Goal: Task Accomplishment & Management: Manage account settings

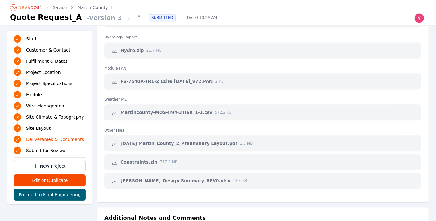
scroll to position [1383, 0]
click at [117, 142] on icon at bounding box center [115, 143] width 5 height 5
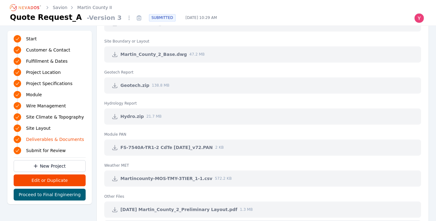
scroll to position [1479, 0]
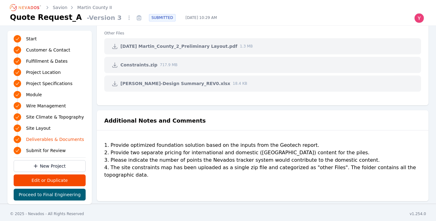
click at [152, 153] on div "1. Provide optimized foundation solution based on the inputs from the Geotech r…" at bounding box center [262, 167] width 317 height 50
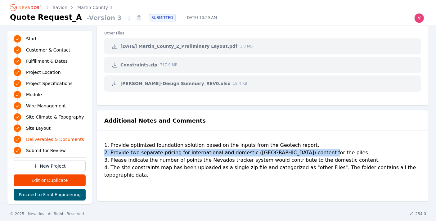
click at [152, 153] on div "1. Provide optimized foundation solution based on the inputs from the Geotech r…" at bounding box center [262, 167] width 317 height 50
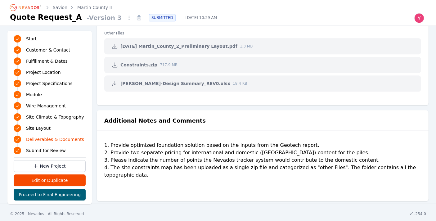
click at [150, 161] on div "1. Provide optimized foundation solution based on the inputs from the Geotech r…" at bounding box center [262, 167] width 317 height 50
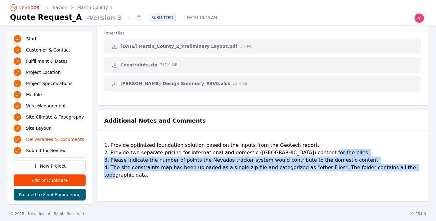
click at [149, 161] on div "1. Provide optimized foundation solution based on the inputs from the Geotech r…" at bounding box center [262, 167] width 317 height 50
click at [138, 160] on div "1. Provide optimized foundation solution based on the inputs from the Geotech r…" at bounding box center [262, 167] width 317 height 50
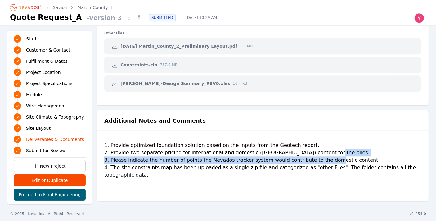
drag, startPoint x: 108, startPoint y: 159, endPoint x: 353, endPoint y: 157, distance: 244.3
click at [353, 157] on div "1. Provide optimized foundation solution based on the inputs from the Geotech r…" at bounding box center [262, 167] width 317 height 50
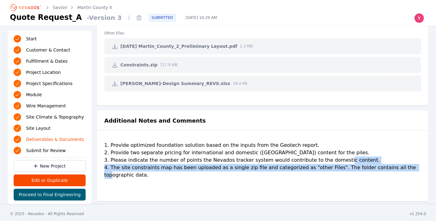
drag, startPoint x: 269, startPoint y: 171, endPoint x: 110, endPoint y: 168, distance: 158.7
click at [110, 168] on div "1. Provide optimized foundation solution based on the inputs from the Geotech r…" at bounding box center [262, 167] width 317 height 50
copy div "The site constraints map has been uploaded as a single zip file and categorized…"
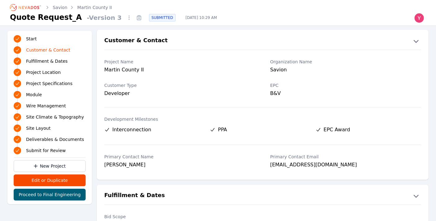
scroll to position [0, 0]
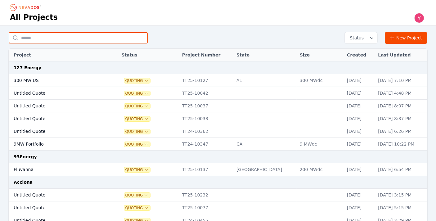
click at [120, 35] on input "text" at bounding box center [78, 37] width 139 height 11
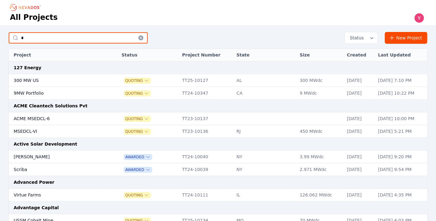
type input "*"
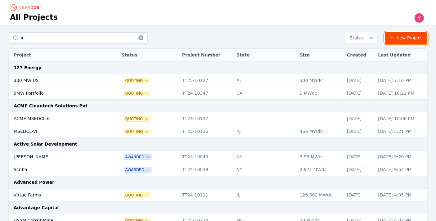
click at [393, 33] on link "New Project" at bounding box center [406, 38] width 43 height 12
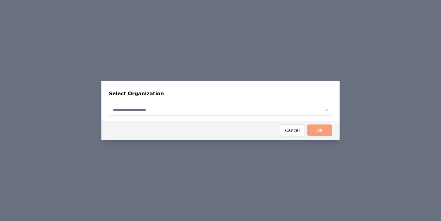
click at [305, 66] on div "Select Organization OK Cancel" at bounding box center [220, 110] width 441 height 221
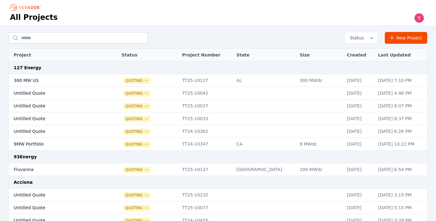
click at [257, 85] on td "AL" at bounding box center [264, 80] width 63 height 13
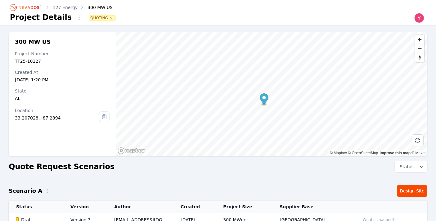
scroll to position [26, 0]
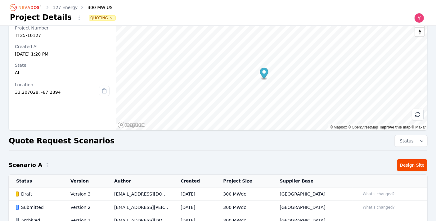
click at [141, 206] on td "devin.hawkins@nevados.solar" at bounding box center [140, 207] width 66 height 13
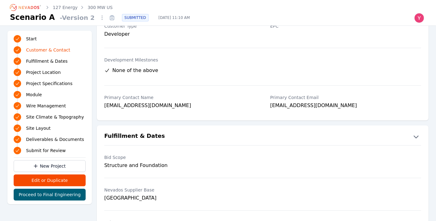
scroll to position [60, 0]
click at [23, 10] on icon "Breadcrumb" at bounding box center [26, 7] width 34 height 10
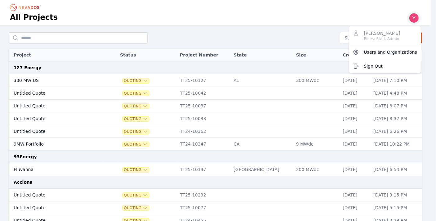
click at [415, 14] on button "button" at bounding box center [414, 18] width 14 height 14
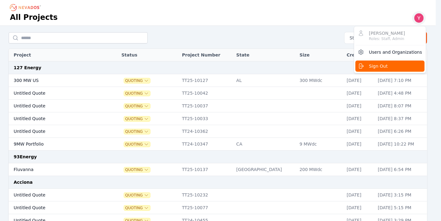
drag, startPoint x: 374, startPoint y: 63, endPoint x: 368, endPoint y: 56, distance: 9.2
click at [368, 56] on div "Yoni Bennett Roles: Staff, Admin Users and Organizations Sign Out" at bounding box center [391, 49] width 72 height 47
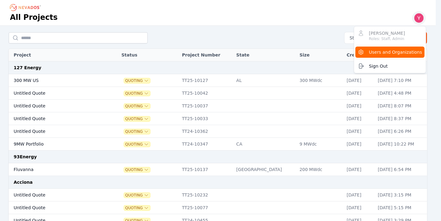
click at [368, 56] on button "Users and Organizations" at bounding box center [390, 52] width 69 height 11
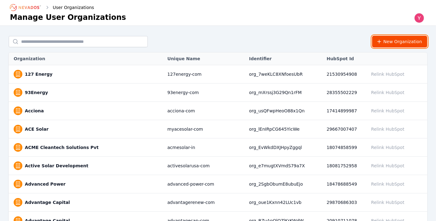
click at [384, 45] on button "New Organization" at bounding box center [400, 42] width 56 height 12
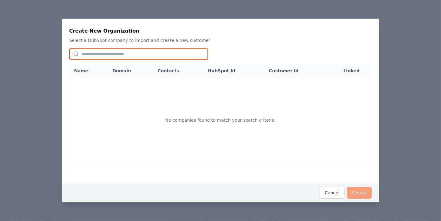
click at [174, 53] on input "text" at bounding box center [138, 53] width 139 height 11
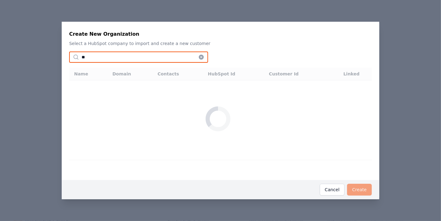
type input "*"
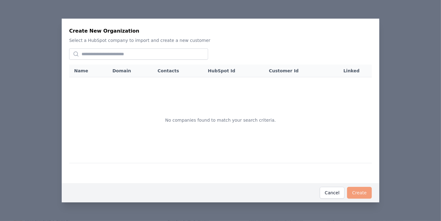
click at [32, 64] on div "Create New Organization Select a HubSpot company to import and create a new cus…" at bounding box center [220, 110] width 441 height 221
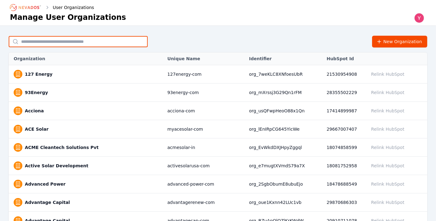
click at [76, 45] on input "text" at bounding box center [78, 41] width 139 height 11
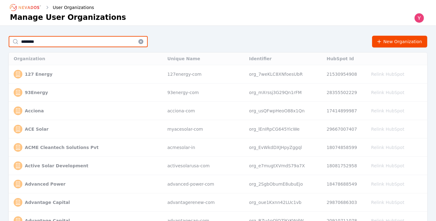
type input "*******"
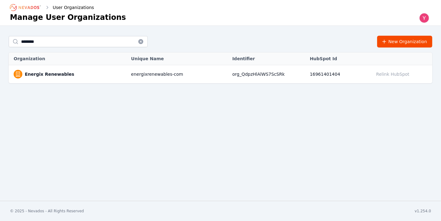
click at [134, 76] on td "energixrenewables-com" at bounding box center [178, 74] width 101 height 18
click at [48, 71] on link "Energix Renewables" at bounding box center [49, 74] width 49 height 6
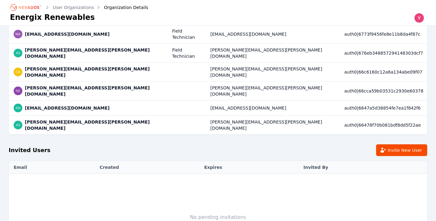
scroll to position [244, 0]
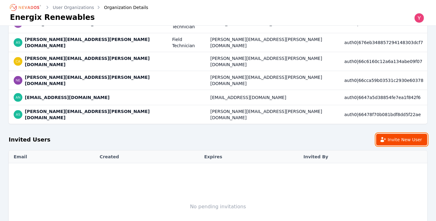
click at [392, 134] on button "Invite New User" at bounding box center [401, 140] width 51 height 12
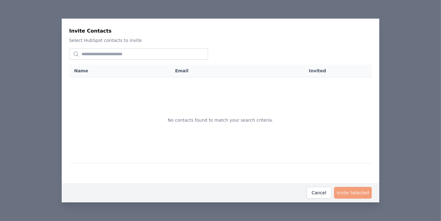
click at [143, 60] on div "Name Email Invited No contacts found to match your search criteria." at bounding box center [220, 110] width 303 height 135
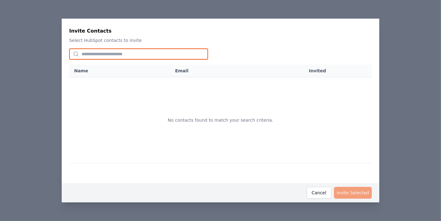
click at [140, 55] on input "text" at bounding box center [138, 53] width 139 height 11
type input "*****"
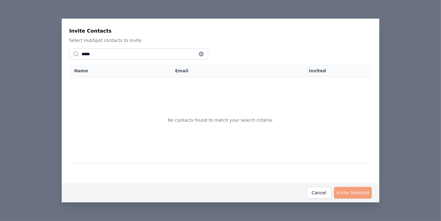
click at [204, 57] on icon at bounding box center [201, 54] width 6 height 6
click at [320, 186] on div "Invite Selected Cancel" at bounding box center [221, 192] width 318 height 19
click at [322, 190] on button "Cancel" at bounding box center [319, 193] width 25 height 12
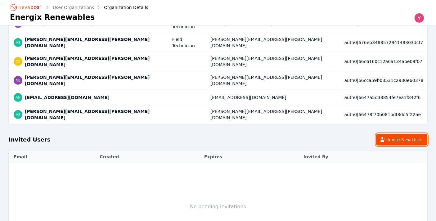
click at [390, 134] on button "Invite New User" at bounding box center [401, 140] width 51 height 12
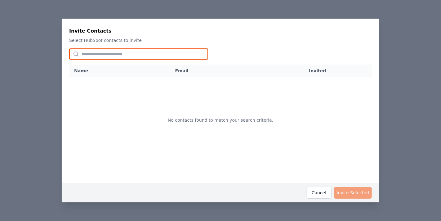
click at [156, 51] on input "text" at bounding box center [138, 53] width 139 height 11
type input "*****"
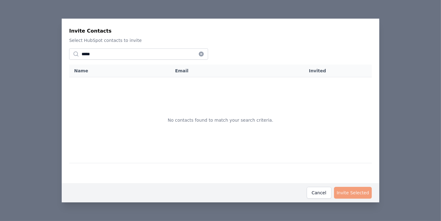
click at [53, 87] on div "Invite Contacts Select HubSpot contacts to invite ***** Name Email Invited No c…" at bounding box center [220, 110] width 441 height 221
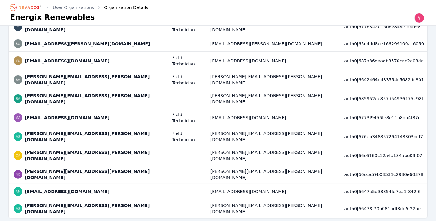
scroll to position [244, 0]
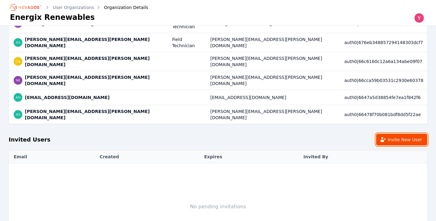
click at [386, 137] on icon at bounding box center [384, 139] width 6 height 5
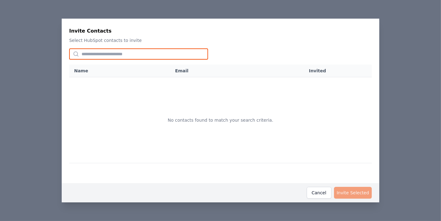
click at [155, 53] on input "text" at bounding box center [138, 53] width 139 height 11
type input "*****"
click at [194, 51] on input "*****" at bounding box center [138, 53] width 139 height 11
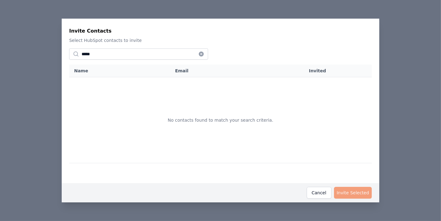
click at [175, 10] on div "Invite Contacts Select HubSpot contacts to invite ***** Name Email Invited No c…" at bounding box center [220, 110] width 441 height 221
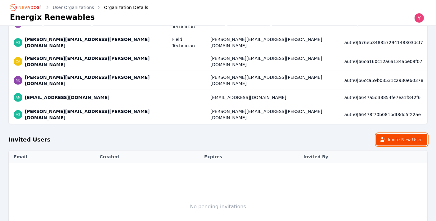
click at [390, 134] on button "Invite New User" at bounding box center [401, 140] width 51 height 12
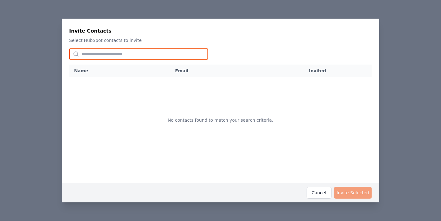
click at [149, 55] on input "text" at bounding box center [138, 53] width 139 height 11
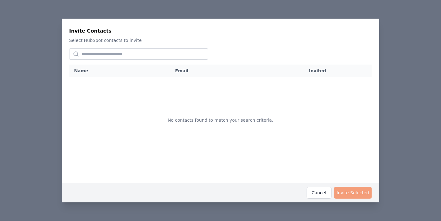
click at [309, 187] on div "Invite Selected Cancel" at bounding box center [221, 192] width 318 height 19
click at [317, 189] on button "Cancel" at bounding box center [319, 193] width 25 height 12
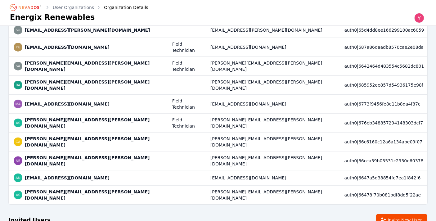
scroll to position [244, 0]
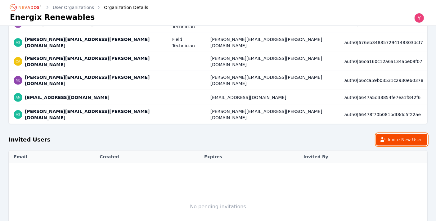
click at [384, 134] on button "Invite New User" at bounding box center [401, 140] width 51 height 12
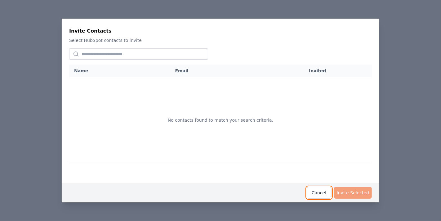
click at [325, 189] on button "Cancel" at bounding box center [319, 193] width 25 height 12
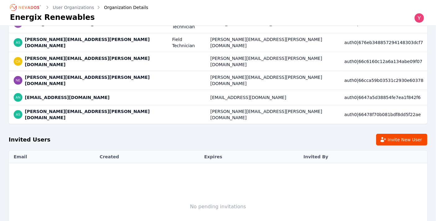
click at [325, 189] on td "No pending invitations" at bounding box center [218, 206] width 419 height 87
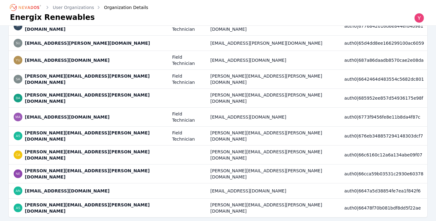
scroll to position [185, 0]
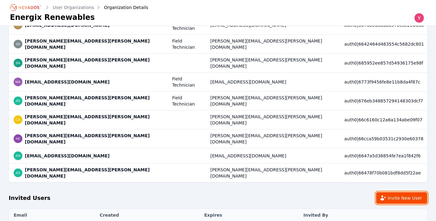
click at [404, 192] on button "Invite New User" at bounding box center [401, 198] width 51 height 12
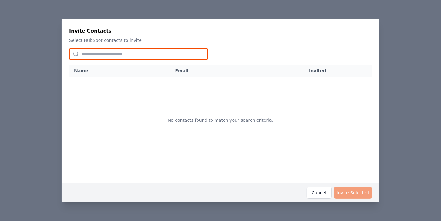
click at [135, 54] on input "text" at bounding box center [138, 53] width 139 height 11
type input "*****"
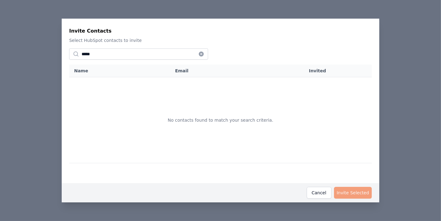
click at [51, 65] on div "Invite Contacts Select HubSpot contacts to invite ***** Name Email Invited No c…" at bounding box center [220, 110] width 441 height 221
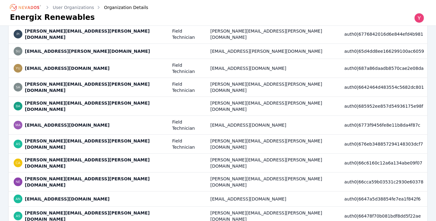
scroll to position [143, 0]
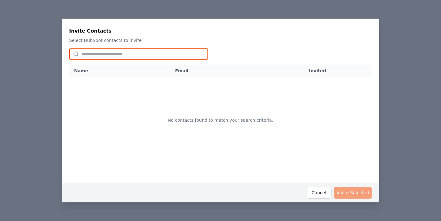
click at [151, 54] on input "text" at bounding box center [138, 53] width 139 height 11
type input "*****"
drag, startPoint x: 152, startPoint y: 54, endPoint x: 269, endPoint y: -30, distance: 144.6
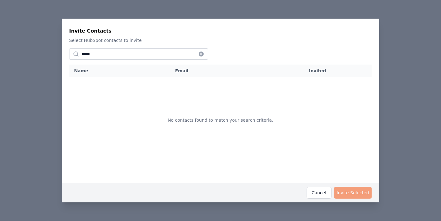
click at [212, 14] on div "Invite Contacts Select HubSpot contacts to invite ***** Name Email Invited No c…" at bounding box center [220, 110] width 441 height 221
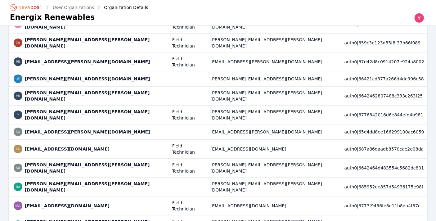
scroll to position [0, 0]
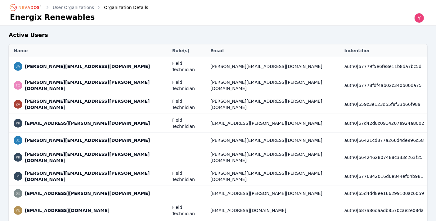
click at [65, 7] on link "User Organizations" at bounding box center [73, 7] width 41 height 6
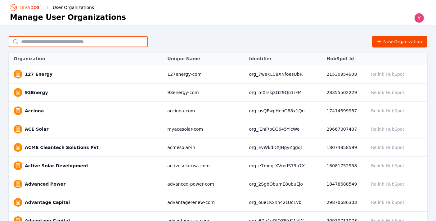
drag, startPoint x: 82, startPoint y: 40, endPoint x: 79, endPoint y: 43, distance: 4.0
click at [79, 42] on input "text" at bounding box center [78, 41] width 139 height 11
type input "*******"
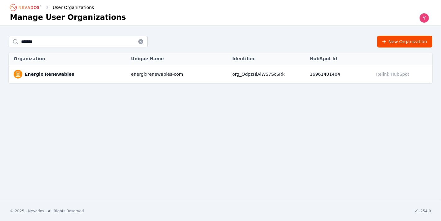
click at [162, 75] on td "energixrenewables-com" at bounding box center [178, 74] width 101 height 18
click at [57, 75] on link "Energix Renewables" at bounding box center [49, 74] width 49 height 6
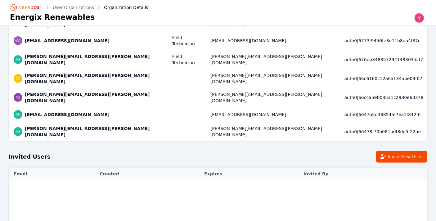
scroll to position [244, 0]
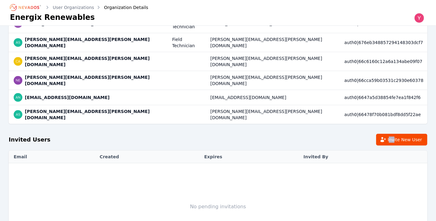
drag, startPoint x: 393, startPoint y: 92, endPoint x: 397, endPoint y: 84, distance: 9.0
click at [397, 124] on h2 "Invited Users Invite New User" at bounding box center [218, 137] width 419 height 27
click at [397, 134] on button "Invite New User" at bounding box center [401, 140] width 51 height 12
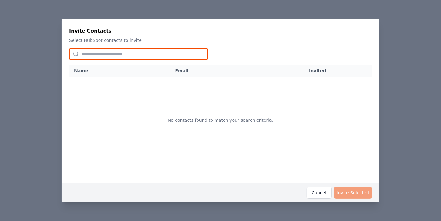
click at [174, 52] on input "text" at bounding box center [138, 53] width 139 height 11
type input "*****"
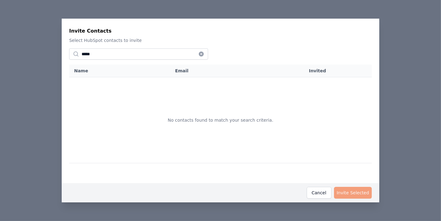
click at [201, 55] on icon at bounding box center [201, 54] width 5 height 5
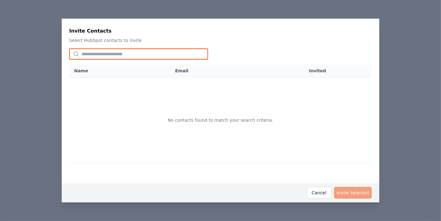
click at [201, 55] on input "text" at bounding box center [138, 53] width 139 height 11
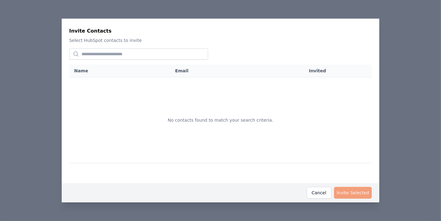
click at [222, 4] on div "Invite Contacts Select HubSpot contacts to invite Name Email Invited No contact…" at bounding box center [220, 110] width 441 height 221
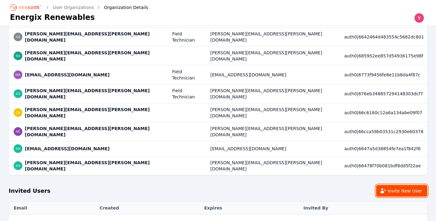
scroll to position [197, 0]
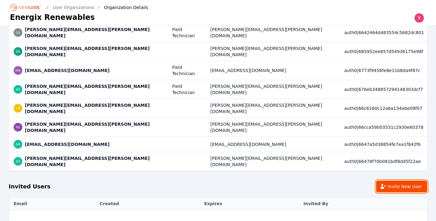
click at [386, 184] on icon at bounding box center [384, 186] width 6 height 5
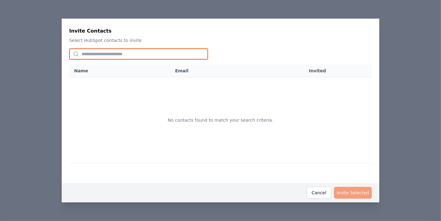
click at [172, 51] on input "text" at bounding box center [138, 53] width 139 height 11
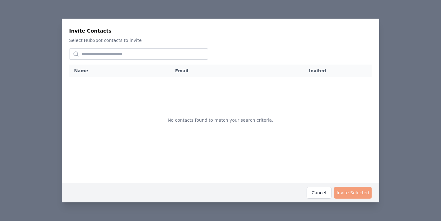
click at [251, 87] on td "No contacts found to match your search criteria." at bounding box center [220, 120] width 303 height 86
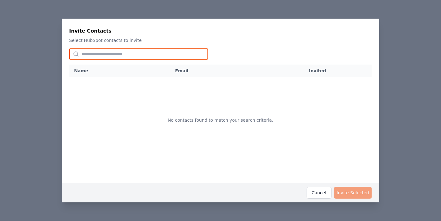
click at [167, 51] on input "text" at bounding box center [138, 53] width 139 height 11
type input "*****"
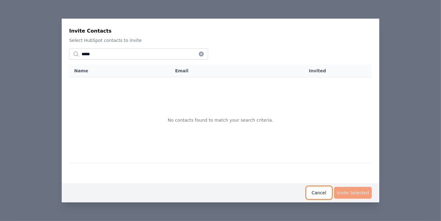
click at [320, 193] on button "Cancel" at bounding box center [319, 193] width 25 height 12
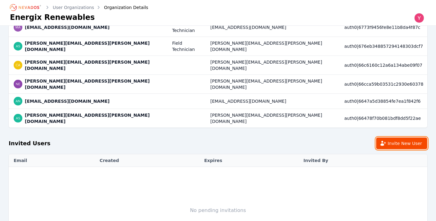
scroll to position [244, 0]
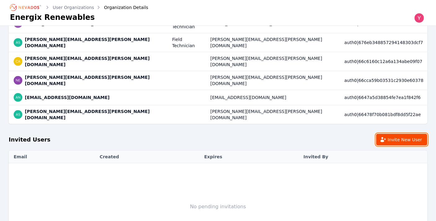
click at [393, 134] on button "Invite New User" at bounding box center [401, 140] width 51 height 12
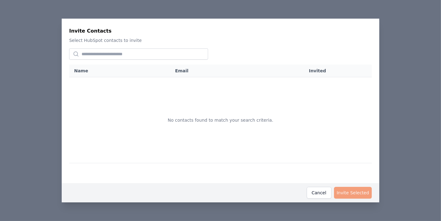
click at [217, 115] on td "No contacts found to match your search criteria." at bounding box center [220, 120] width 303 height 86
click at [404, 139] on div "Invite Contacts Select HubSpot contacts to invite Name Email Invited No contact…" at bounding box center [220, 110] width 441 height 221
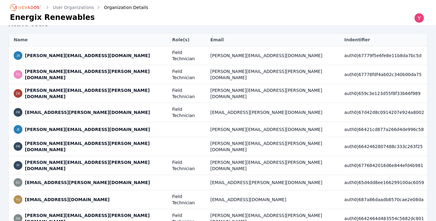
scroll to position [0, 0]
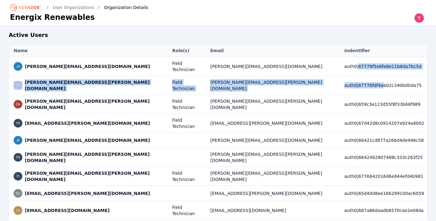
drag, startPoint x: 340, startPoint y: 65, endPoint x: 362, endPoint y: 78, distance: 25.6
click at [362, 78] on tbody "jakub.przychodzien@energix-group.com Field Technician jakub.przychodzien@energi…" at bounding box center [218, 212] width 419 height 311
click at [353, 82] on td "auth0|67778fdf4ab02c340b00da75" at bounding box center [384, 85] width 86 height 19
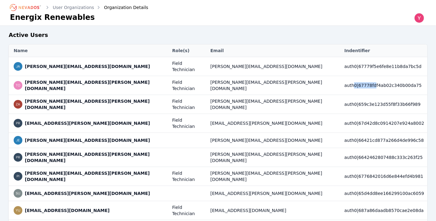
drag, startPoint x: 342, startPoint y: 79, endPoint x: 355, endPoint y: 81, distance: 12.9
click at [355, 81] on td "auth0|67778fdf4ab02c340b00da75" at bounding box center [384, 85] width 86 height 19
click at [355, 80] on td "auth0|67778fdf4ab02c340b00da75" at bounding box center [384, 85] width 86 height 19
click at [341, 78] on td "auth0|67778fdf4ab02c340b00da75" at bounding box center [384, 85] width 86 height 19
click at [217, 114] on td "[EMAIL_ADDRESS][PERSON_NAME][DOMAIN_NAME]" at bounding box center [274, 123] width 134 height 19
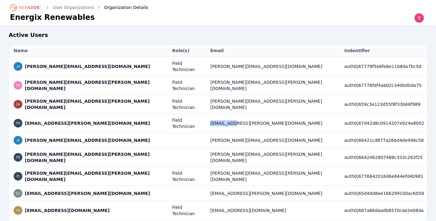
click at [217, 114] on td "[EMAIL_ADDRESS][PERSON_NAME][DOMAIN_NAME]" at bounding box center [274, 123] width 134 height 19
click at [215, 97] on td "[PERSON_NAME][EMAIL_ADDRESS][PERSON_NAME][DOMAIN_NAME]" at bounding box center [274, 104] width 134 height 19
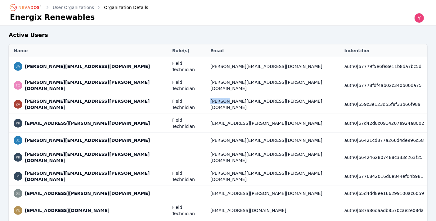
click at [215, 97] on td "[PERSON_NAME][EMAIL_ADDRESS][PERSON_NAME][DOMAIN_NAME]" at bounding box center [274, 104] width 134 height 19
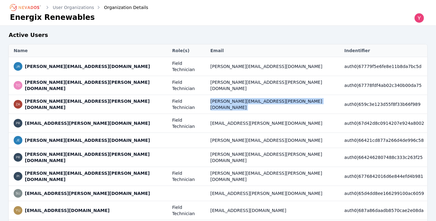
click at [215, 97] on td "[PERSON_NAME][EMAIL_ADDRESS][PERSON_NAME][DOMAIN_NAME]" at bounding box center [274, 104] width 134 height 19
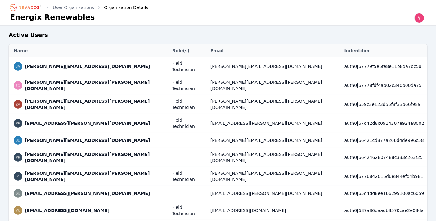
click at [221, 114] on td "[EMAIL_ADDRESS][PERSON_NAME][DOMAIN_NAME]" at bounding box center [274, 123] width 134 height 19
drag, startPoint x: 221, startPoint y: 108, endPoint x: 217, endPoint y: 102, distance: 6.5
click at [217, 114] on td "[EMAIL_ADDRESS][PERSON_NAME][DOMAIN_NAME]" at bounding box center [274, 123] width 134 height 19
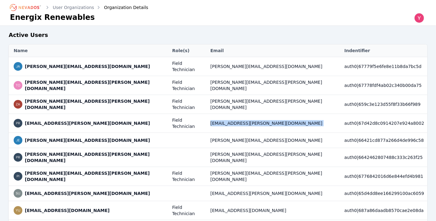
click at [217, 114] on td "[EMAIL_ADDRESS][PERSON_NAME][DOMAIN_NAME]" at bounding box center [274, 123] width 134 height 19
click at [213, 98] on td "[PERSON_NAME][EMAIL_ADDRESS][PERSON_NAME][DOMAIN_NAME]" at bounding box center [274, 104] width 134 height 19
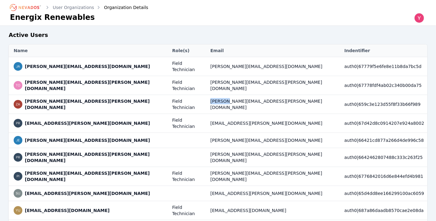
click at [213, 98] on td "[PERSON_NAME][EMAIL_ADDRESS][PERSON_NAME][DOMAIN_NAME]" at bounding box center [274, 104] width 134 height 19
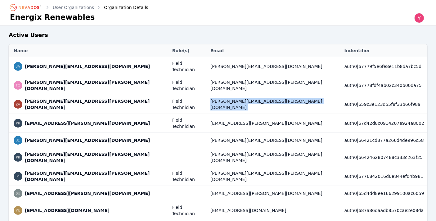
click at [213, 98] on td "[PERSON_NAME][EMAIL_ADDRESS][PERSON_NAME][DOMAIN_NAME]" at bounding box center [274, 104] width 134 height 19
click at [213, 96] on td "[PERSON_NAME][EMAIL_ADDRESS][PERSON_NAME][DOMAIN_NAME]" at bounding box center [274, 104] width 134 height 19
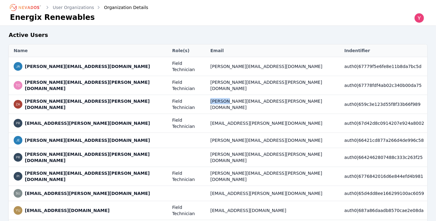
click at [213, 96] on td "[PERSON_NAME][EMAIL_ADDRESS][PERSON_NAME][DOMAIN_NAME]" at bounding box center [274, 104] width 134 height 19
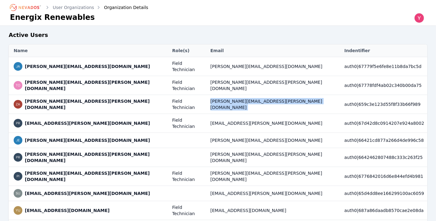
click at [213, 96] on td "[PERSON_NAME][EMAIL_ADDRESS][PERSON_NAME][DOMAIN_NAME]" at bounding box center [274, 104] width 134 height 19
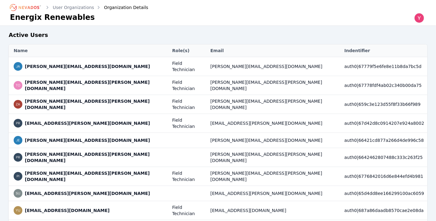
click at [216, 114] on td "[EMAIL_ADDRESS][PERSON_NAME][DOMAIN_NAME]" at bounding box center [274, 123] width 134 height 19
click at [224, 133] on td "[PERSON_NAME][EMAIL_ADDRESS][DOMAIN_NAME]" at bounding box center [274, 140] width 134 height 15
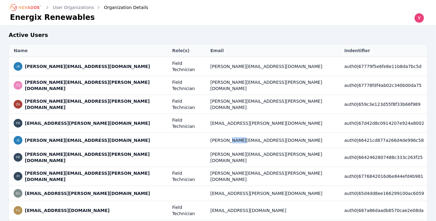
click at [224, 133] on td "[PERSON_NAME][EMAIL_ADDRESS][DOMAIN_NAME]" at bounding box center [274, 140] width 134 height 15
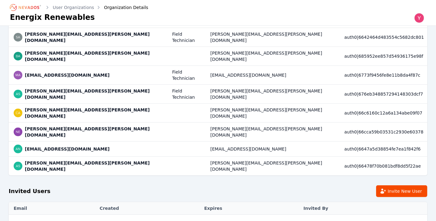
scroll to position [244, 0]
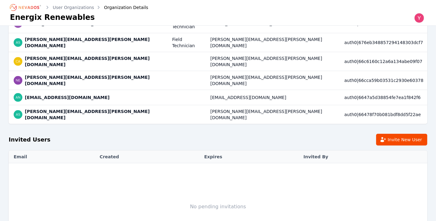
click at [394, 124] on h2 "Invited Users Invite New User" at bounding box center [218, 137] width 419 height 27
click at [407, 124] on h2 "Invited Users Invite New User" at bounding box center [218, 137] width 419 height 27
click at [406, 134] on button "Invite New User" at bounding box center [401, 140] width 51 height 12
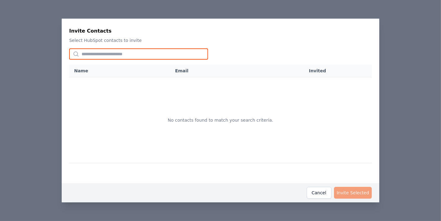
click at [123, 53] on input "text" at bounding box center [138, 53] width 139 height 11
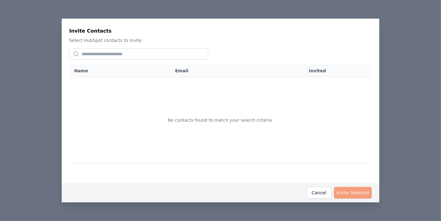
click at [93, 18] on div "Invite Contacts Select HubSpot contacts to invite Name Email Invited No contact…" at bounding box center [220, 110] width 441 height 221
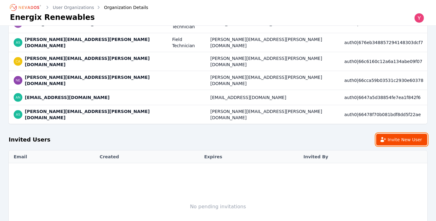
click at [380, 134] on button "Invite New User" at bounding box center [401, 140] width 51 height 12
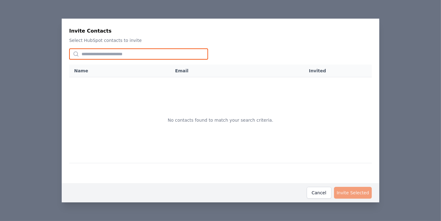
click at [143, 54] on input "text" at bounding box center [138, 53] width 139 height 11
type input "*****"
click at [143, 54] on input "*****" at bounding box center [138, 53] width 139 height 11
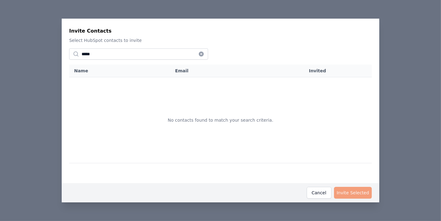
click at [205, 50] on button at bounding box center [202, 53] width 14 height 11
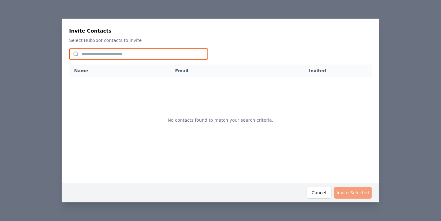
click at [199, 56] on input "text" at bounding box center [138, 53] width 139 height 11
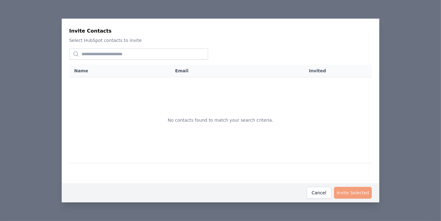
click at [126, 12] on div "Invite Contacts Select HubSpot contacts to invite Name Email Invited No contact…" at bounding box center [220, 110] width 441 height 221
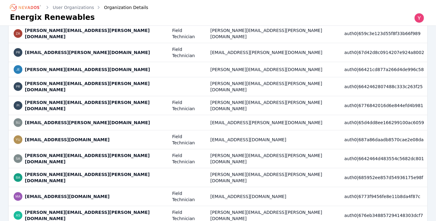
scroll to position [0, 0]
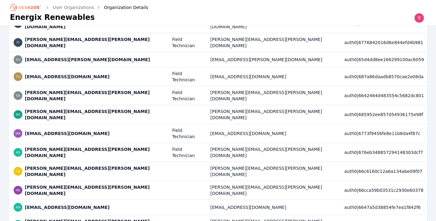
scroll to position [196, 0]
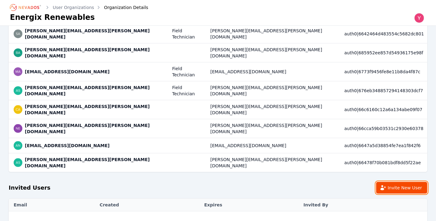
click at [412, 182] on button "Invite New User" at bounding box center [401, 188] width 51 height 12
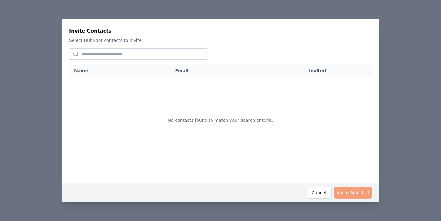
click at [165, 16] on div "Invite Contacts Select HubSpot contacts to invite Name Email Invited No contact…" at bounding box center [220, 110] width 441 height 221
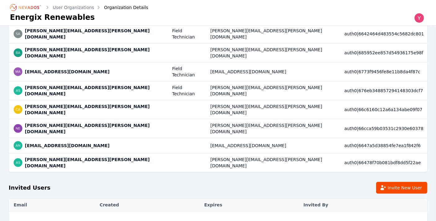
click at [70, 8] on link "User Organizations" at bounding box center [73, 7] width 41 height 6
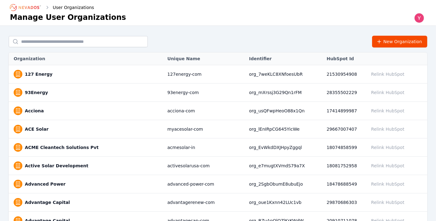
click at [43, 128] on link "ACE Solar" at bounding box center [37, 129] width 24 height 6
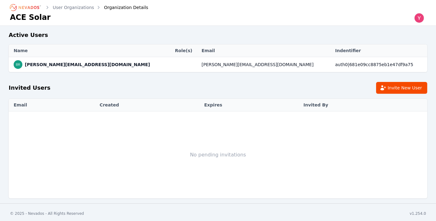
click at [400, 96] on h2 "Invited Users Invite New User" at bounding box center [218, 85] width 419 height 27
click at [397, 94] on h2 "Invited Users Invite New User" at bounding box center [218, 85] width 419 height 27
click at [395, 93] on h2 "Invited Users Invite New User" at bounding box center [218, 85] width 419 height 27
click at [388, 90] on button "Invite New User" at bounding box center [401, 88] width 51 height 12
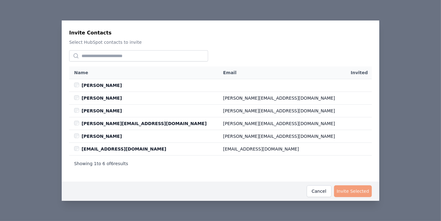
click at [404, 126] on div "Invite Contacts Select HubSpot contacts to invite Name Email Invited [PERSON_NA…" at bounding box center [220, 110] width 441 height 221
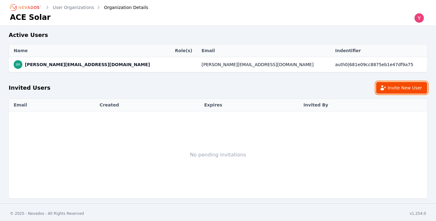
click at [406, 90] on button "Invite New User" at bounding box center [401, 88] width 51 height 12
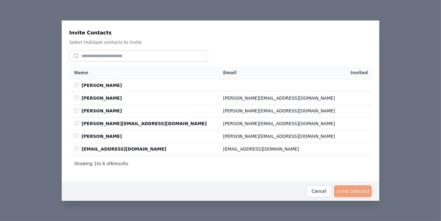
click at [406, 90] on div "Invite Contacts Select HubSpot contacts to invite Name Email Invited [PERSON_NA…" at bounding box center [220, 110] width 441 height 221
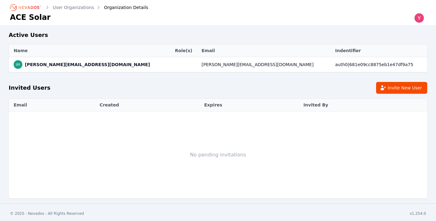
click at [75, 7] on link "User Organizations" at bounding box center [73, 7] width 41 height 6
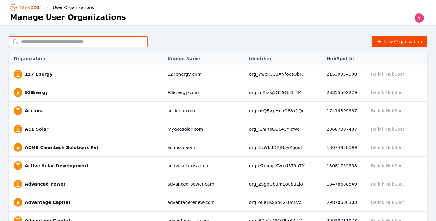
click at [81, 40] on input "text" at bounding box center [78, 41] width 139 height 11
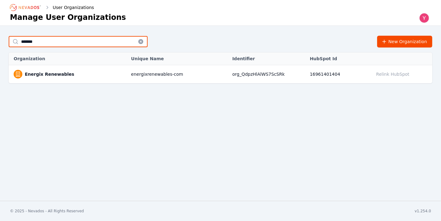
type input "*******"
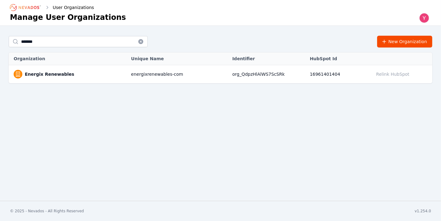
click at [168, 25] on div "User Organizations Manage User Organizations" at bounding box center [220, 12] width 441 height 25
click at [192, 78] on td "energixrenewables-com" at bounding box center [178, 74] width 101 height 18
click at [253, 75] on td "org_QdpzHlAlWS7ScSRk" at bounding box center [268, 74] width 78 height 18
click at [56, 72] on link "Energix Renewables" at bounding box center [49, 74] width 49 height 6
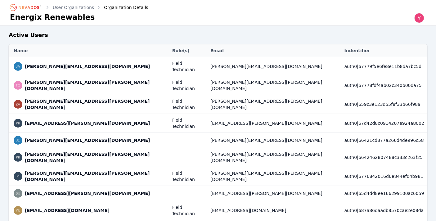
click at [56, 76] on td "[PERSON_NAME][EMAIL_ADDRESS][PERSON_NAME][DOMAIN_NAME]" at bounding box center [89, 85] width 160 height 19
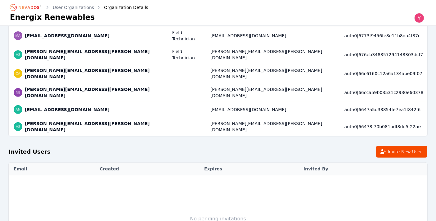
scroll to position [244, 0]
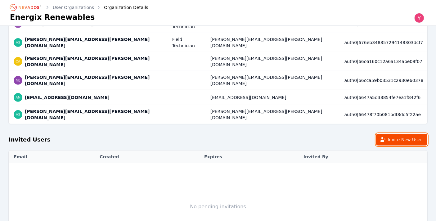
click at [398, 134] on button "Invite New User" at bounding box center [401, 140] width 51 height 12
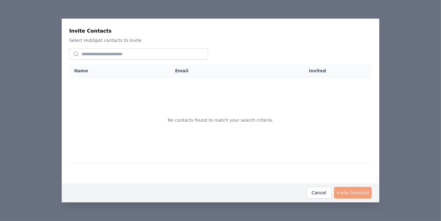
click at [399, 92] on div "Invite Contacts Select HubSpot contacts to invite Name Email Invited No contact…" at bounding box center [220, 110] width 441 height 221
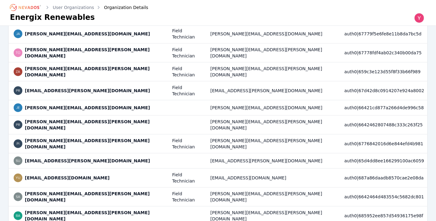
scroll to position [0, 0]
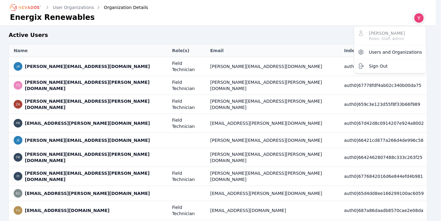
click at [418, 20] on img "button" at bounding box center [419, 18] width 10 height 10
click at [401, 50] on span "Users and Organizations" at bounding box center [395, 52] width 53 height 6
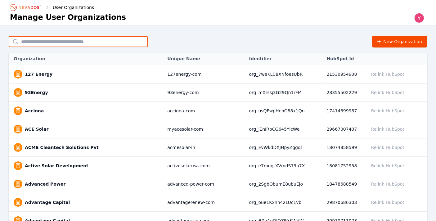
click at [104, 44] on input "text" at bounding box center [78, 41] width 139 height 11
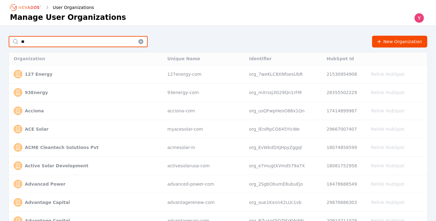
type input "*******"
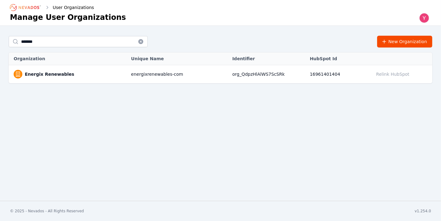
drag, startPoint x: 80, startPoint y: 70, endPoint x: 64, endPoint y: 72, distance: 16.6
click at [64, 72] on span "Energix Renewables" at bounding box center [69, 74] width 111 height 9
click at [60, 74] on link "Energix Renewables" at bounding box center [49, 74] width 49 height 6
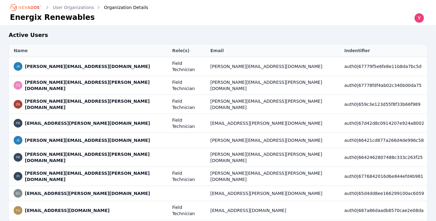
scroll to position [244, 0]
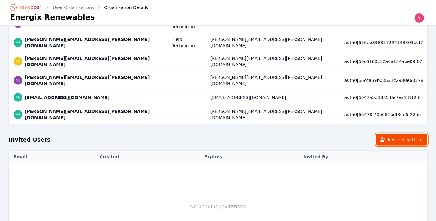
click at [398, 134] on button "Invite New User" at bounding box center [401, 140] width 51 height 12
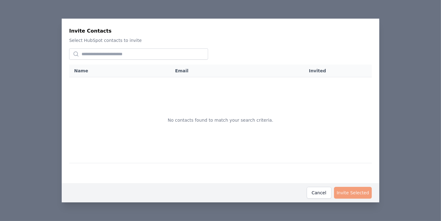
click at [400, 92] on div "Invite Contacts Select HubSpot contacts to invite Name Email Invited No contact…" at bounding box center [220, 110] width 441 height 221
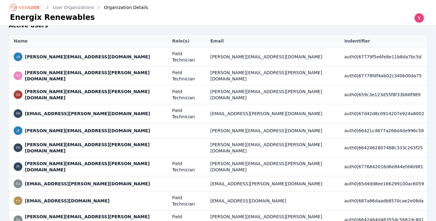
scroll to position [0, 0]
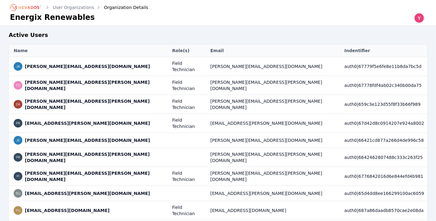
click at [39, 12] on icon "Breadcrumb" at bounding box center [26, 7] width 34 height 10
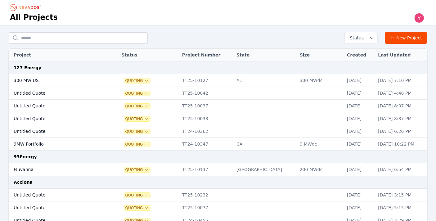
click at [38, 13] on h1 "All Projects" at bounding box center [34, 17] width 48 height 10
click at [90, 39] on input "text" at bounding box center [78, 37] width 139 height 11
click at [93, 24] on div "All Projects" at bounding box center [218, 12] width 436 height 25
click at [122, 37] on input "text" at bounding box center [78, 37] width 139 height 11
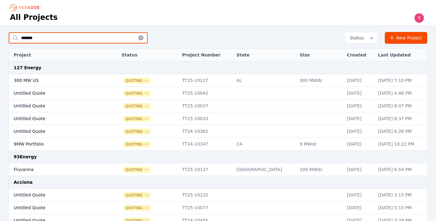
type input "*******"
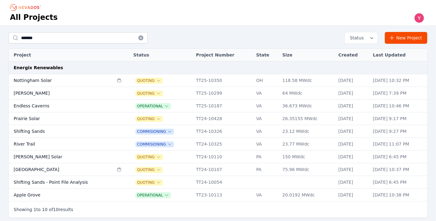
click at [87, 23] on div "All Projects" at bounding box center [218, 12] width 436 height 25
click at [79, 41] on input "*******" at bounding box center [78, 37] width 139 height 11
click at [35, 6] on icon "Breadcrumb" at bounding box center [29, 7] width 20 height 3
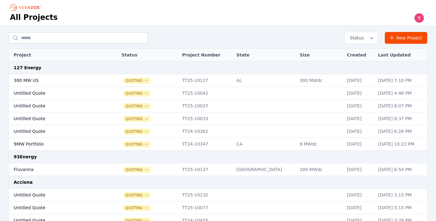
click at [421, 18] on img "button" at bounding box center [419, 18] width 10 height 10
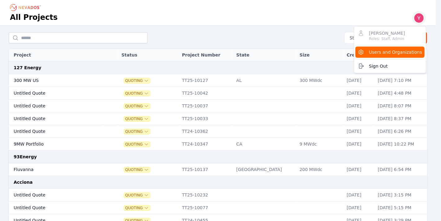
click at [398, 54] on span "Users and Organizations" at bounding box center [395, 52] width 53 height 6
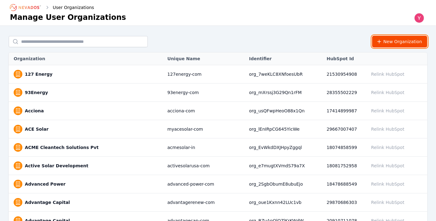
click at [386, 40] on button "New Organization" at bounding box center [400, 42] width 56 height 12
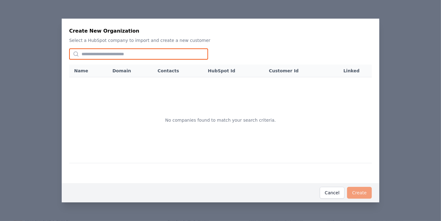
click at [170, 54] on input "text" at bounding box center [138, 53] width 139 height 11
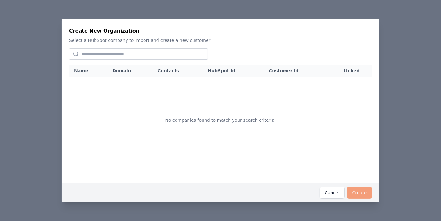
click at [173, 17] on div "Create New Organization Select a HubSpot company to import and create a new cus…" at bounding box center [220, 110] width 441 height 221
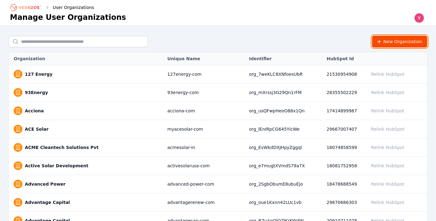
click at [390, 39] on button "New Organization" at bounding box center [400, 42] width 56 height 12
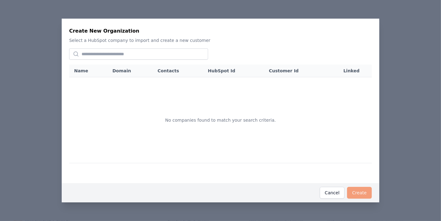
click at [177, 65] on th "Contacts" at bounding box center [180, 71] width 50 height 13
click at [174, 62] on div "Name Domain Contacts HubSpot Id Customer Id Linked No companies found to match …" at bounding box center [220, 110] width 303 height 135
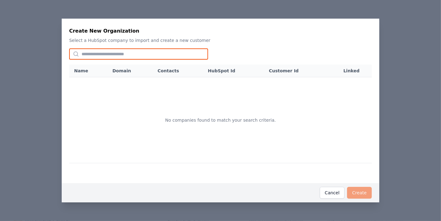
click at [158, 53] on input "text" at bounding box center [138, 53] width 139 height 11
type input "*"
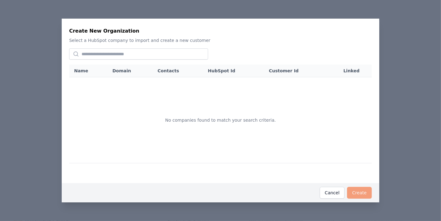
click at [0, 87] on div "Create New Organization Select a HubSpot company to import and create a new cus…" at bounding box center [220, 110] width 441 height 221
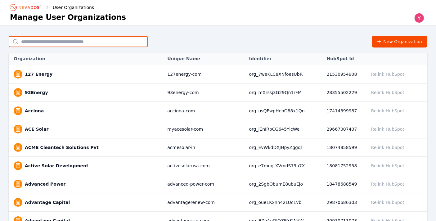
click at [49, 43] on input "text" at bounding box center [78, 41] width 139 height 11
type input "*******"
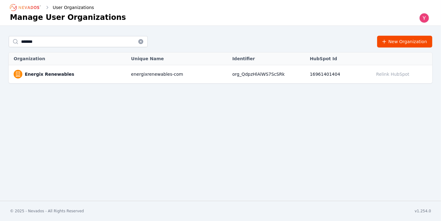
click at [114, 80] on td "Energix Renewables" at bounding box center [69, 74] width 120 height 18
drag, startPoint x: 29, startPoint y: 80, endPoint x: 31, endPoint y: 77, distance: 3.5
click at [29, 80] on td "Energix Renewables" at bounding box center [69, 74] width 120 height 18
click at [41, 73] on link "Energix Renewables" at bounding box center [49, 74] width 49 height 6
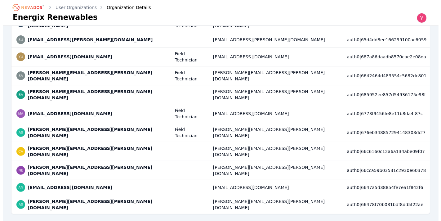
scroll to position [244, 0]
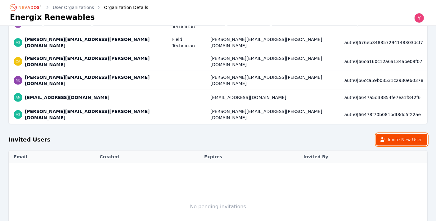
click at [416, 134] on button "Invite New User" at bounding box center [401, 140] width 51 height 12
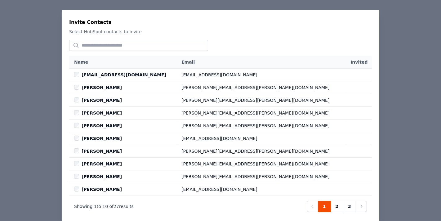
click at [121, 42] on div "Name Email Invited [PERSON_NAME][EMAIL_ADDRESS][DOMAIN_NAME] [DOMAIN_NAME][EMAI…" at bounding box center [220, 128] width 303 height 187
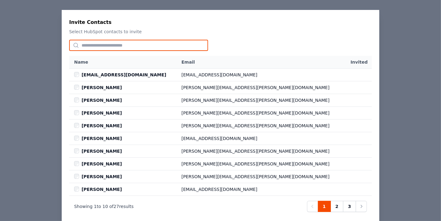
click at [121, 48] on input "text" at bounding box center [138, 45] width 139 height 11
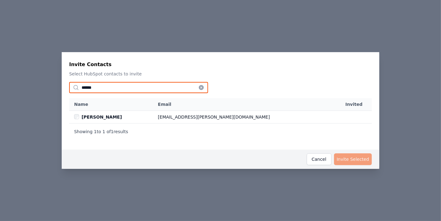
type input "*****"
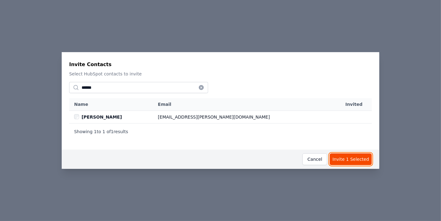
click at [339, 157] on button "Invite 1 Selected" at bounding box center [351, 159] width 42 height 12
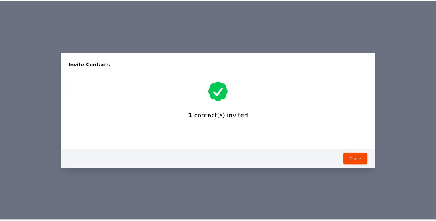
scroll to position [172, 0]
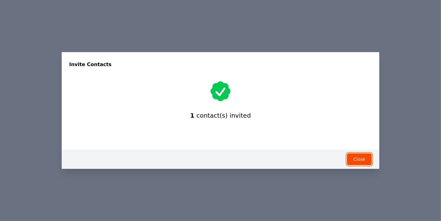
click at [369, 157] on button "Close" at bounding box center [359, 159] width 25 height 12
